Goal: Information Seeking & Learning: Learn about a topic

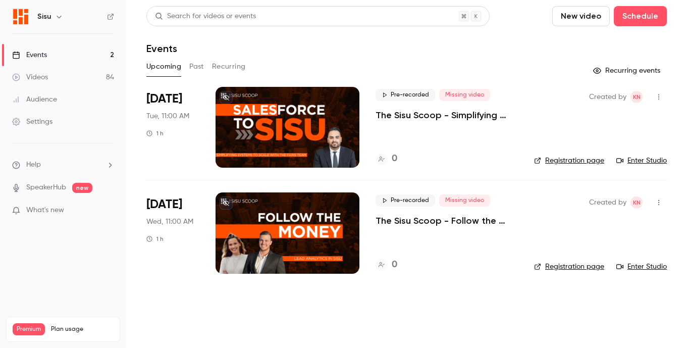
click at [35, 78] on div "Videos" at bounding box center [30, 77] width 36 height 10
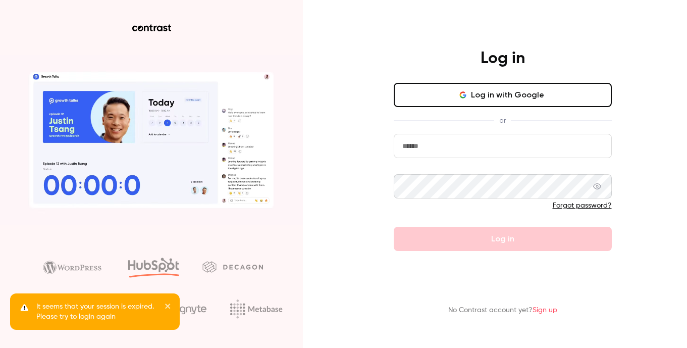
click at [547, 92] on button "Log in with Google" at bounding box center [503, 95] width 218 height 24
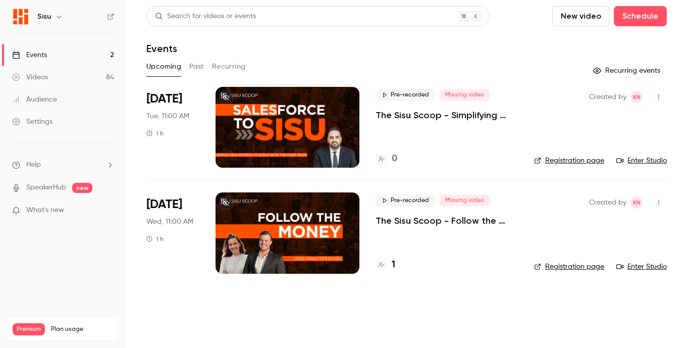
click at [53, 71] on link "Videos 84" at bounding box center [63, 77] width 126 height 22
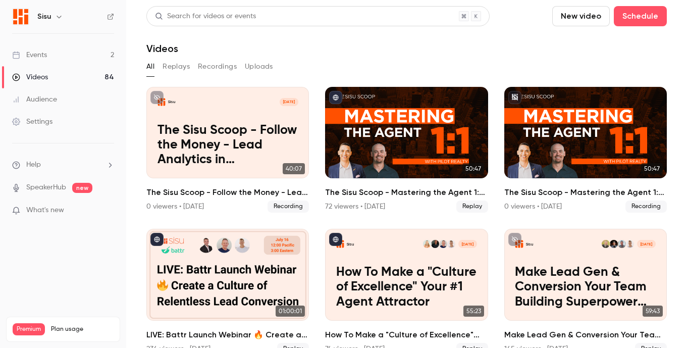
click at [166, 61] on button "Replays" at bounding box center [176, 67] width 27 height 16
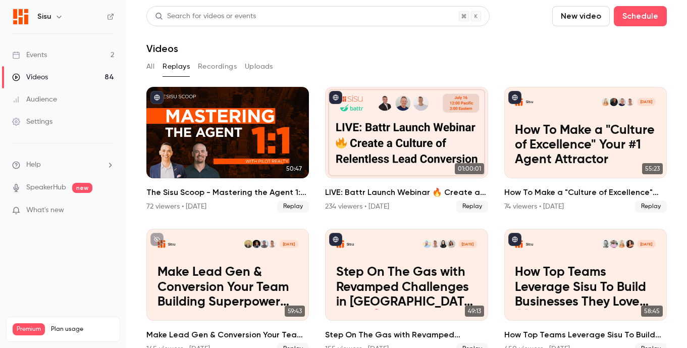
click at [51, 59] on link "Events 2" at bounding box center [63, 55] width 126 height 22
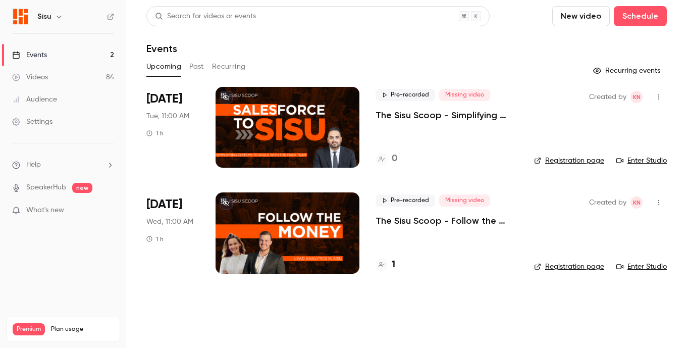
click at [193, 65] on button "Past" at bounding box center [196, 67] width 15 height 16
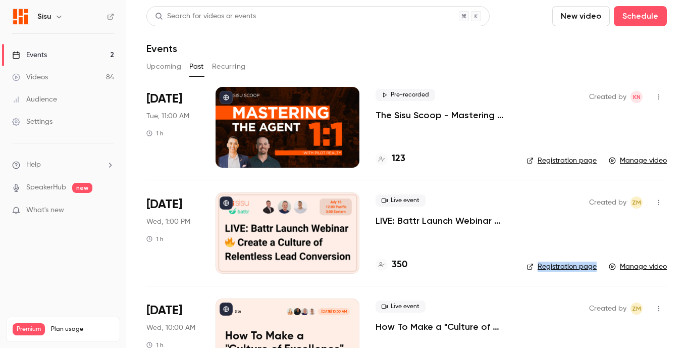
click at [283, 231] on div at bounding box center [287, 232] width 144 height 81
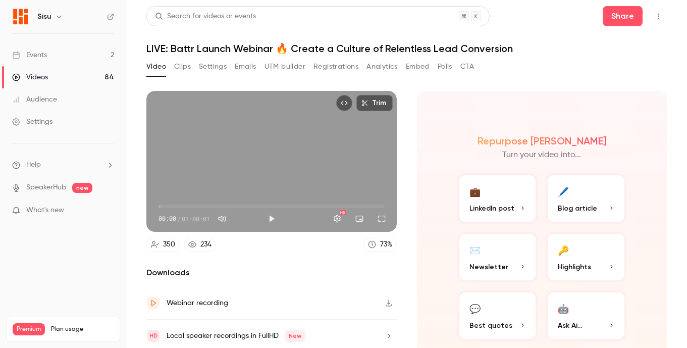
click at [184, 68] on button "Clips" at bounding box center [182, 67] width 17 height 16
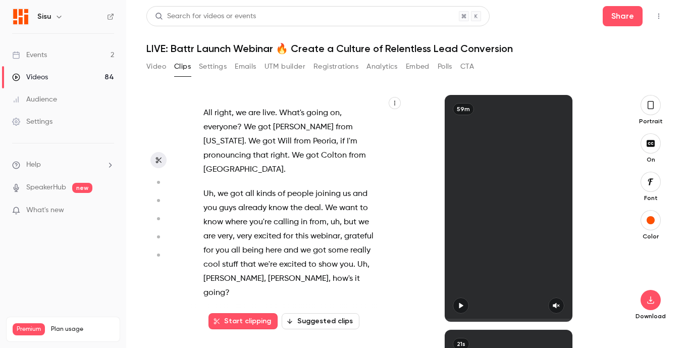
click at [152, 68] on button "Video" at bounding box center [156, 67] width 20 height 16
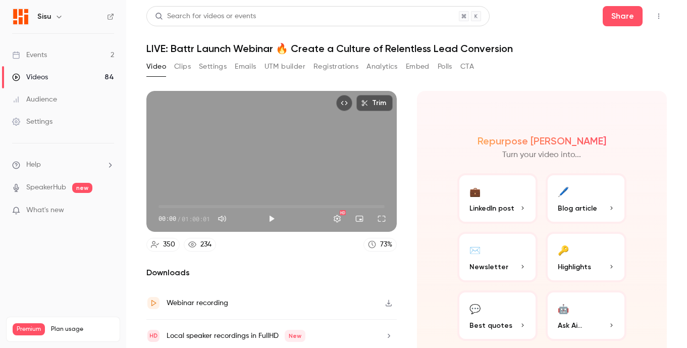
scroll to position [36, 0]
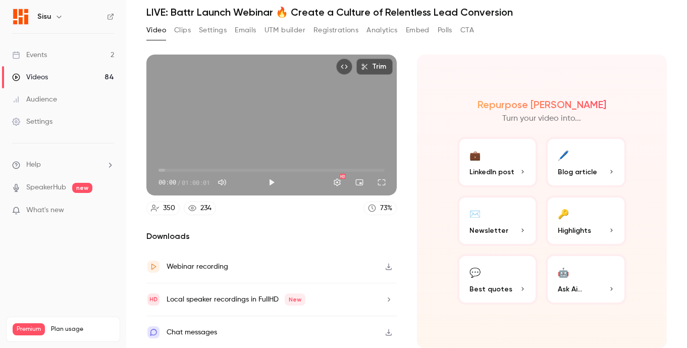
click at [183, 29] on button "Clips" at bounding box center [182, 30] width 17 height 16
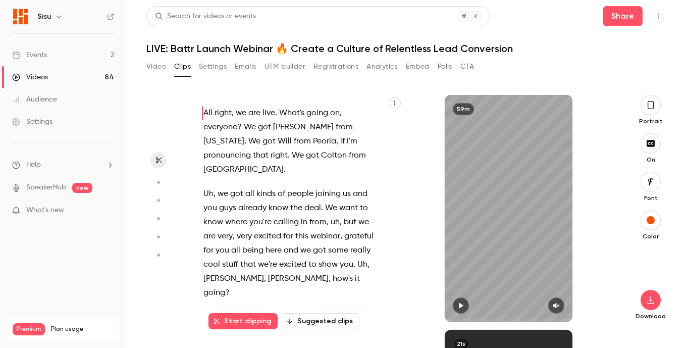
click at [207, 108] on span "All" at bounding box center [207, 113] width 9 height 14
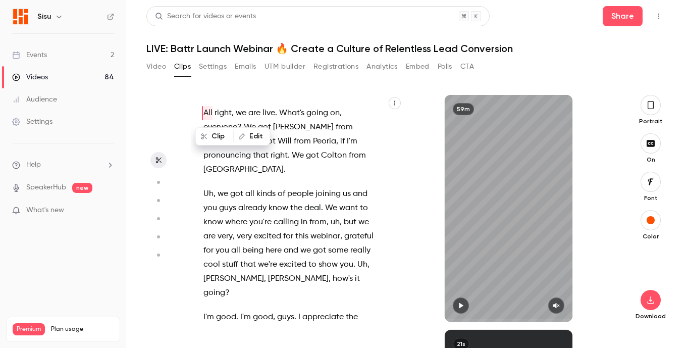
click at [312, 172] on div "All right , we are live . What's going on , everyone ? We got [PERSON_NAME] fro…" at bounding box center [294, 213] width 207 height 216
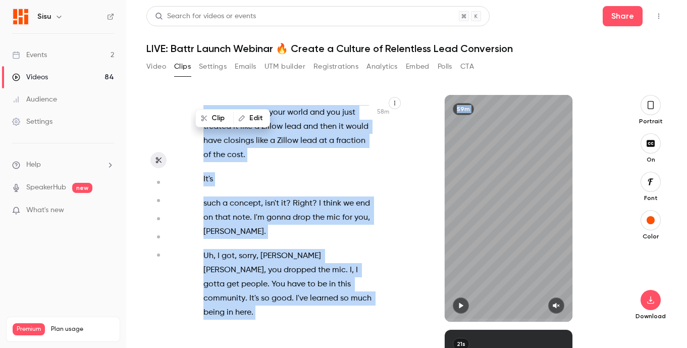
scroll to position [26443, 0]
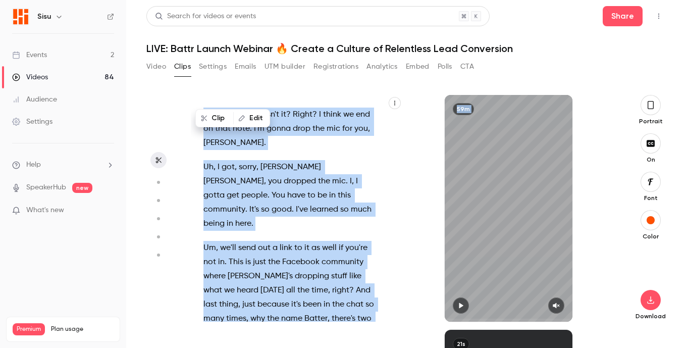
drag, startPoint x: 204, startPoint y: 113, endPoint x: 394, endPoint y: 360, distance: 311.0
click at [394, 347] on html "Sisu Events 2 Videos 84 Audience Settings Help SpeakerHub new What's new Premiu…" at bounding box center [343, 174] width 687 height 348
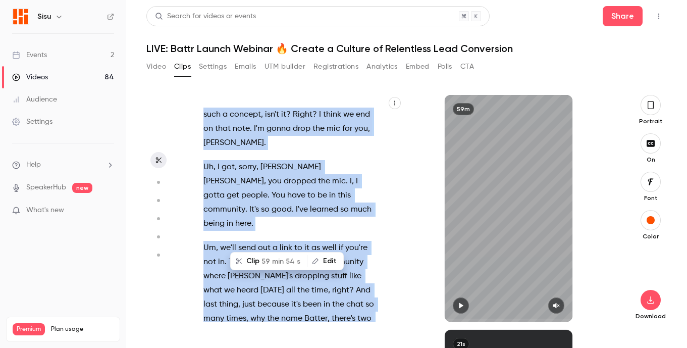
type input "*"
copy div "All right , we are live . What's going on , everyone ? We got [PERSON_NAME] fro…"
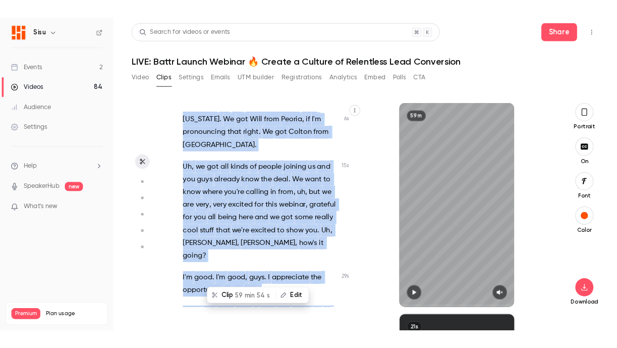
scroll to position [0, 0]
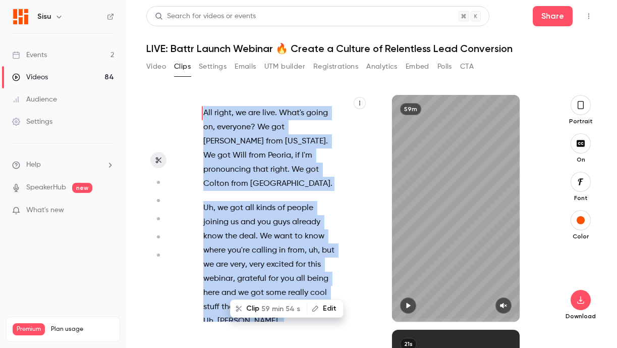
click at [47, 55] on link "Events 2" at bounding box center [63, 55] width 126 height 22
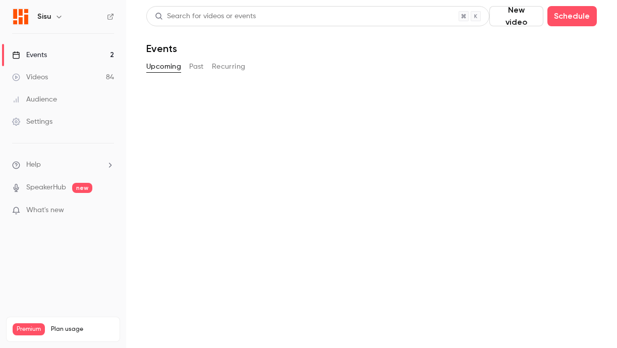
click at [47, 55] on link "Events 2" at bounding box center [63, 55] width 126 height 22
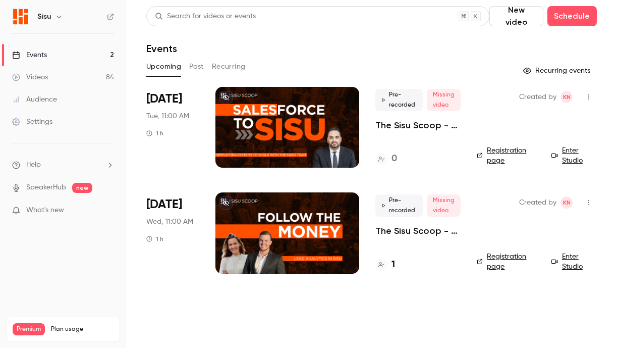
click at [290, 231] on div at bounding box center [287, 232] width 144 height 81
click at [497, 260] on link "Registration page" at bounding box center [508, 261] width 63 height 20
